Goal: Information Seeking & Learning: Learn about a topic

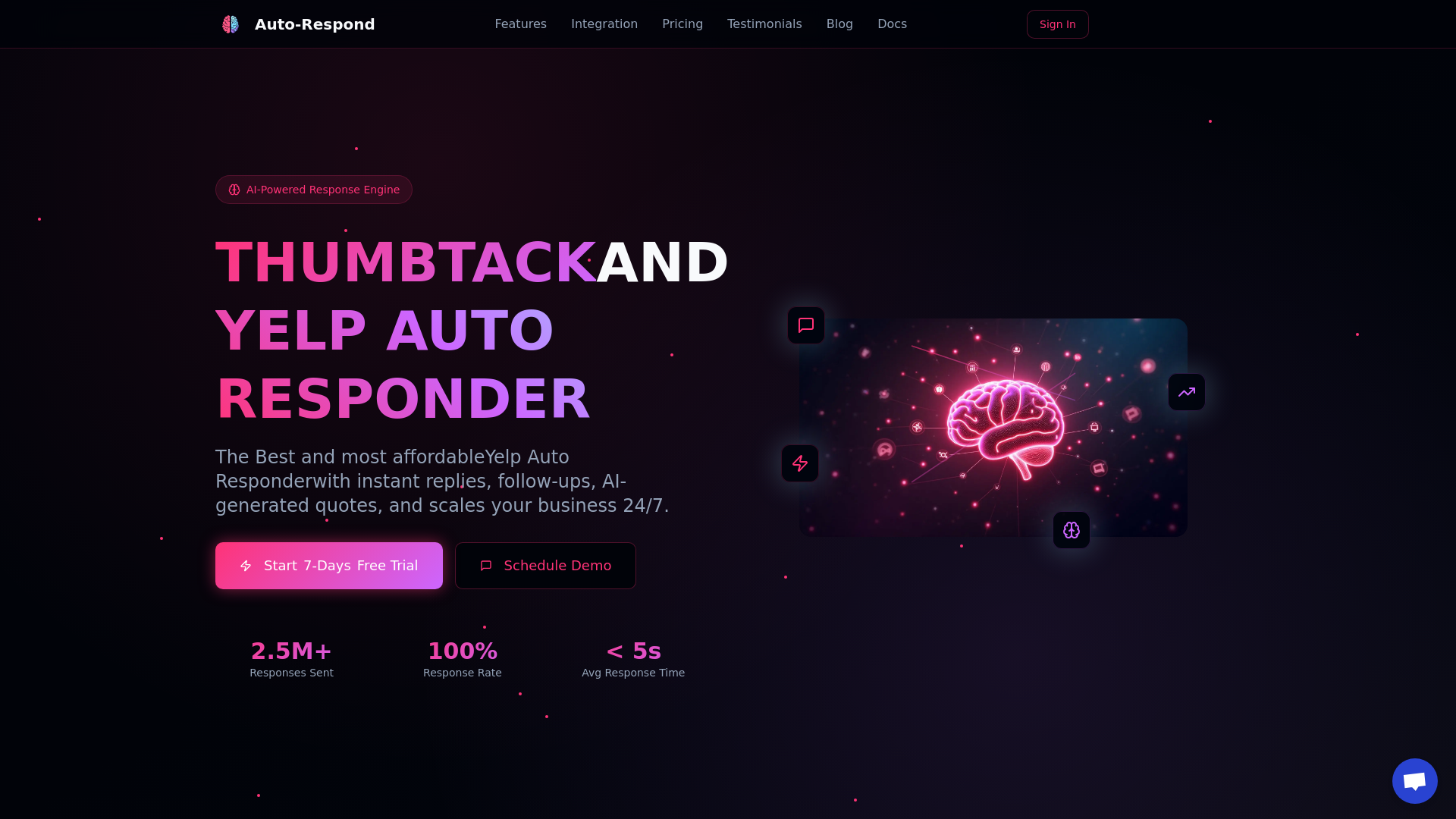
click at [827, 25] on link "Blog" at bounding box center [840, 24] width 26 height 18
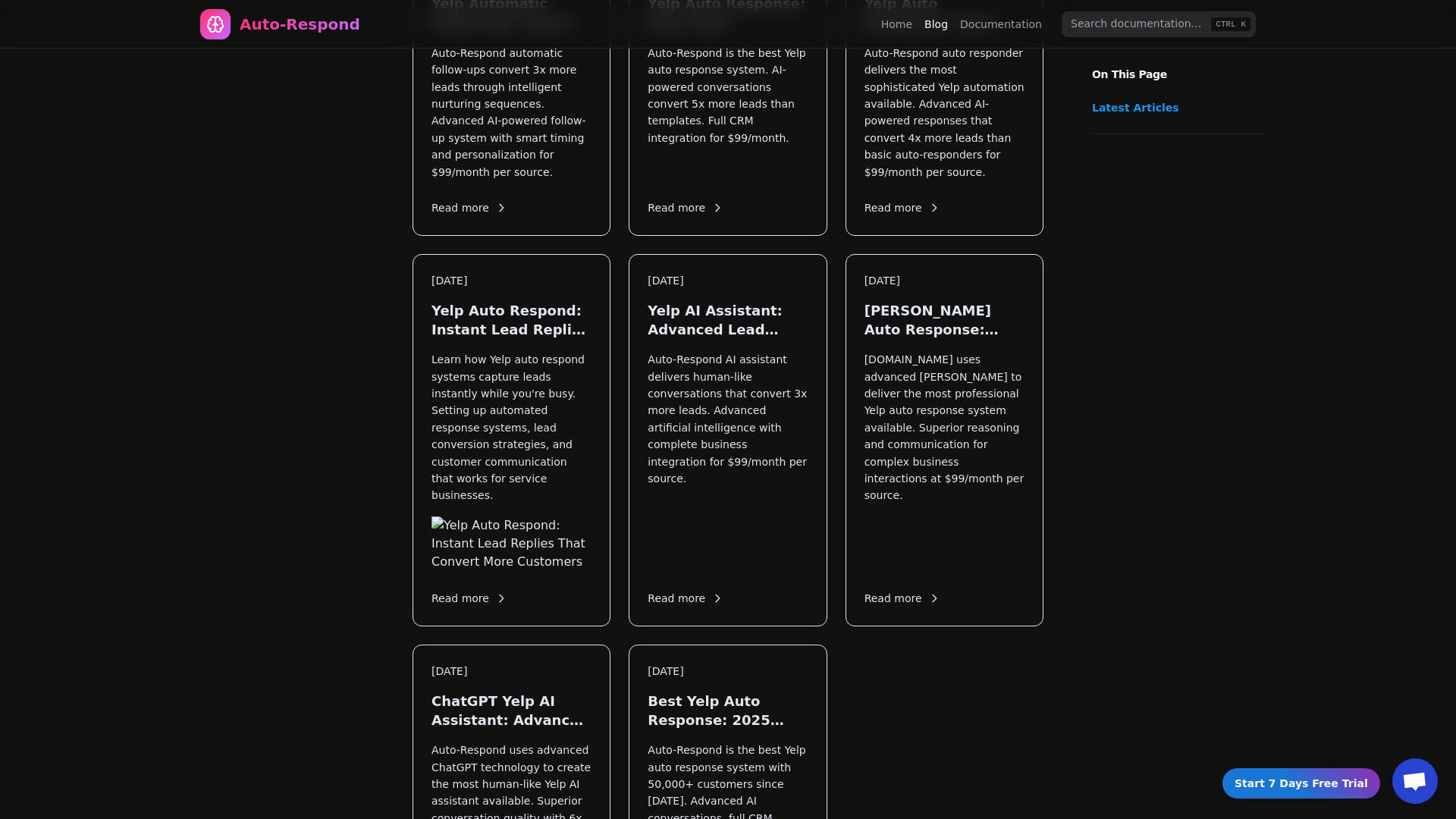
scroll to position [1797, 0]
